Goal: Navigation & Orientation: Find specific page/section

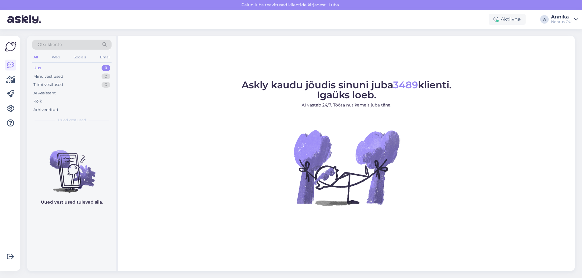
drag, startPoint x: 565, startPoint y: 266, endPoint x: 581, endPoint y: 290, distance: 29.0
click at [581, 278] on html "Palun luba teavitused klientide kirjadest. Luba Aktiivne A Annika Noorus OÜ Või…" at bounding box center [291, 139] width 582 height 278
click at [446, 242] on div "Otsi kliente All Web Socials Email Uus 0 Minu vestlused 0 Tiimi vestlused 0 AI …" at bounding box center [303, 154] width 558 height 250
